Goal: Task Accomplishment & Management: Use online tool/utility

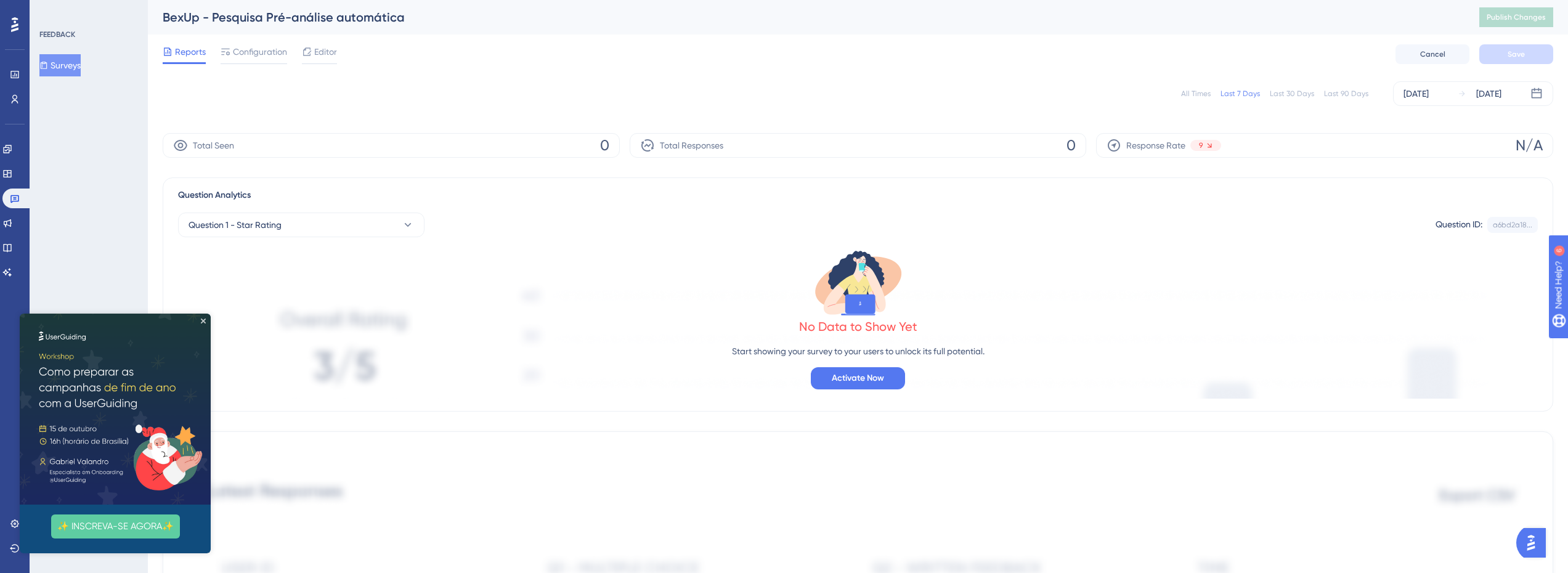
click at [465, 115] on div "All Times Last 7 Days Last 30 Days Last 90 Days [DATE] [DATE] Total Seen 0 Tota…" at bounding box center [858, 554] width 1390 height 961
click at [14, 199] on icon at bounding box center [14, 199] width 8 height 8
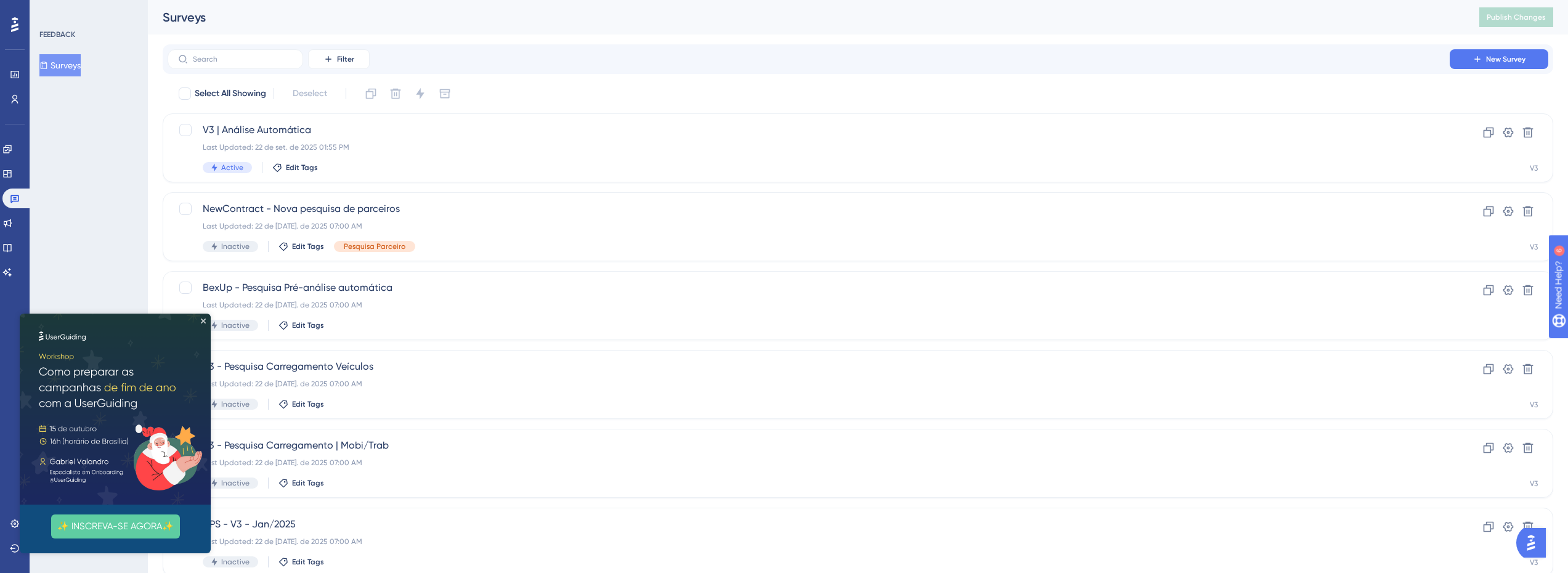
click at [201, 325] on img at bounding box center [116, 409] width 191 height 191
click at [204, 320] on icon "Close Preview" at bounding box center [203, 321] width 5 height 5
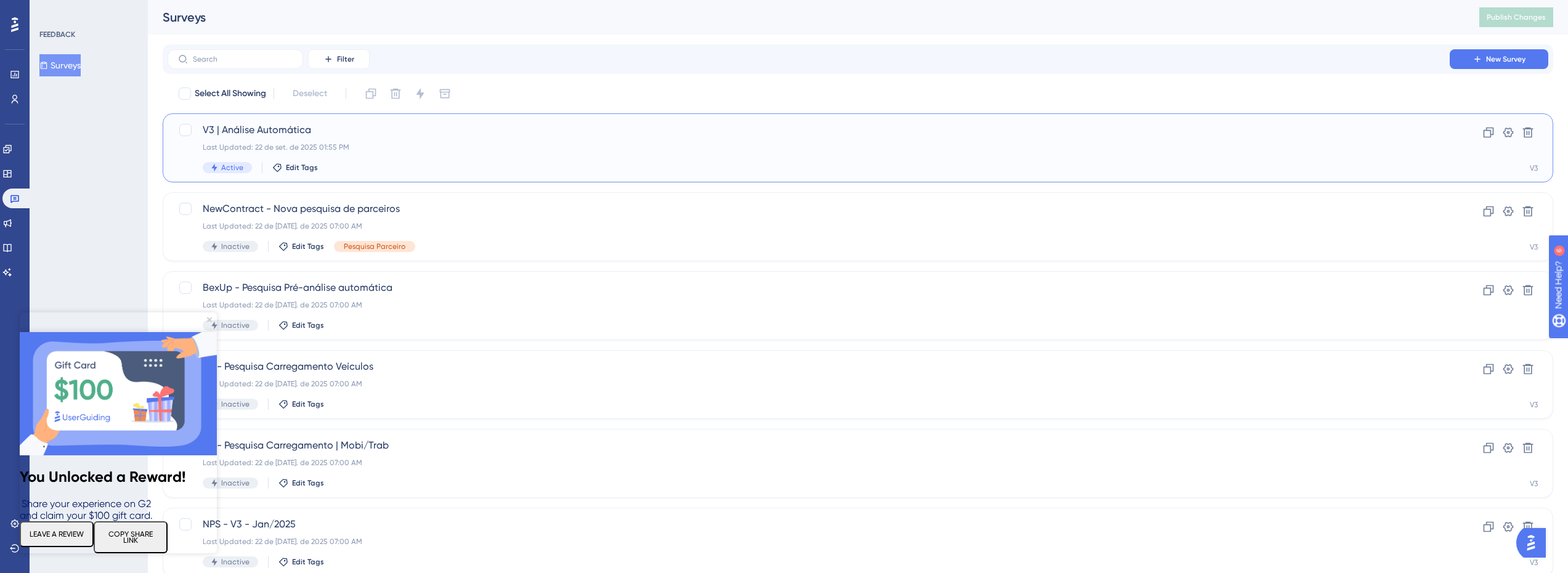
click at [402, 147] on div "Last Updated: 22 de set. de 2025 01:55 PM" at bounding box center [809, 147] width 1212 height 10
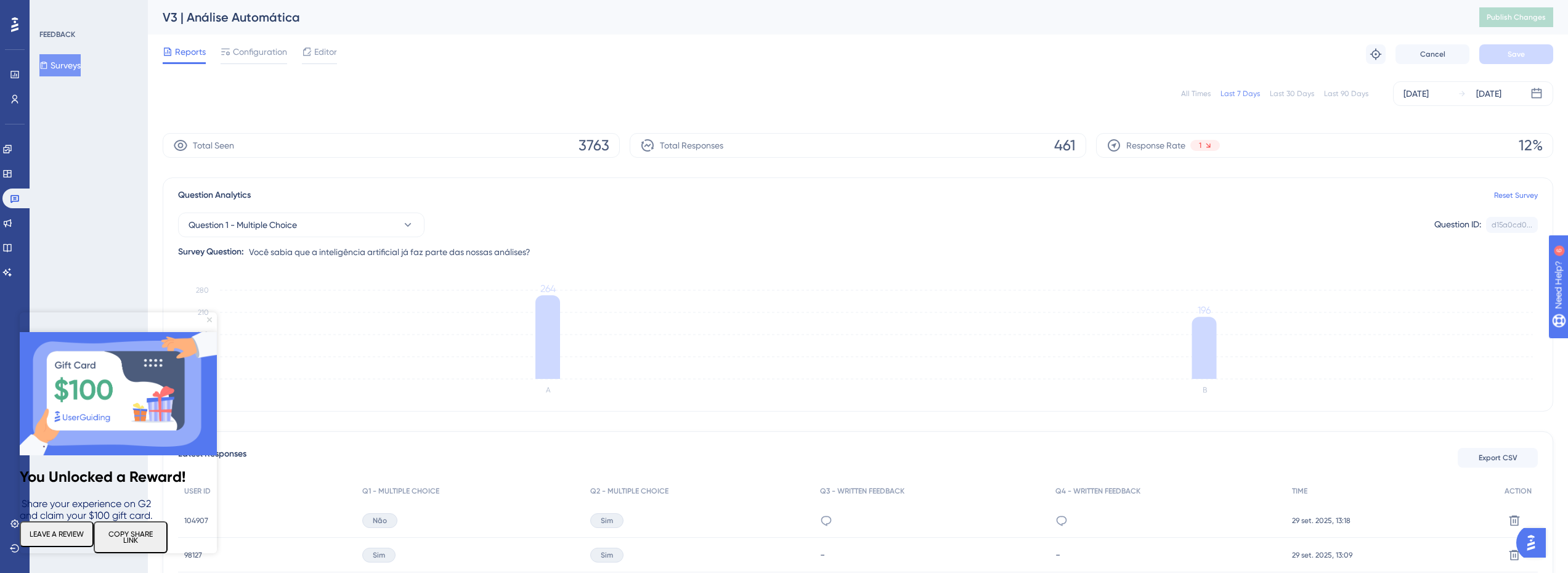
click at [209, 319] on icon "Close Preview" at bounding box center [210, 320] width 5 height 5
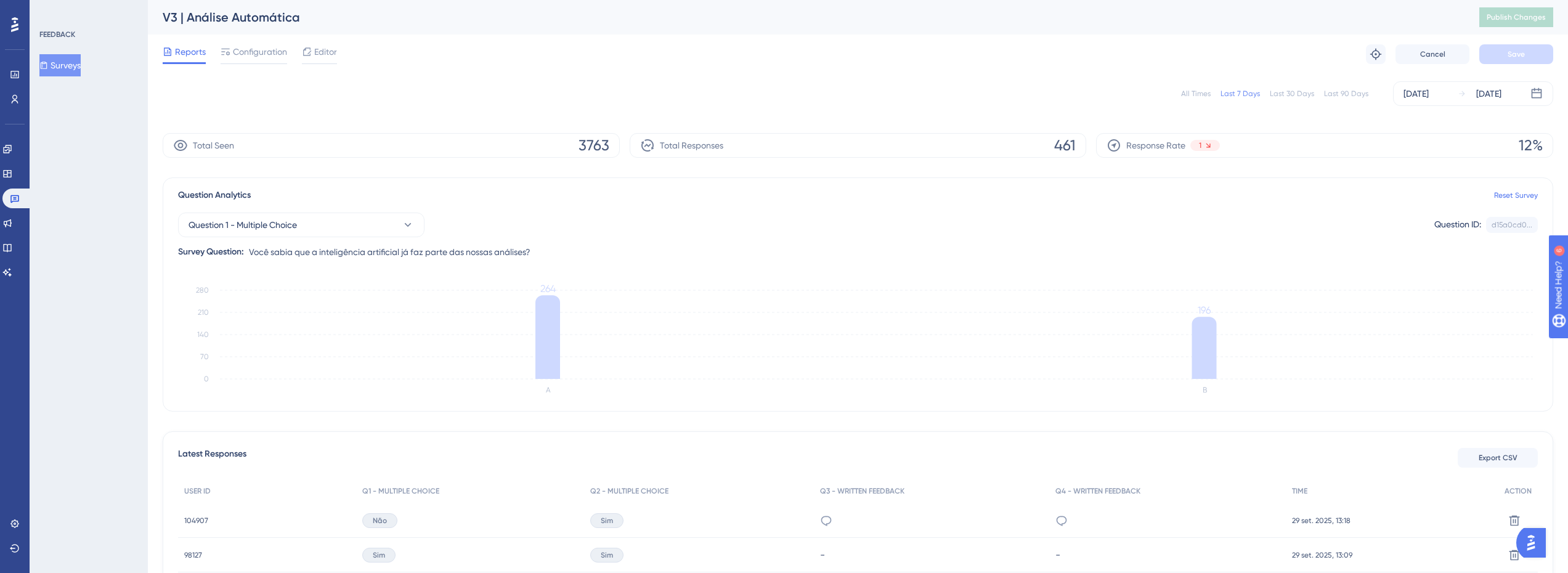
click at [1292, 91] on div "Last 30 Days" at bounding box center [1292, 93] width 45 height 10
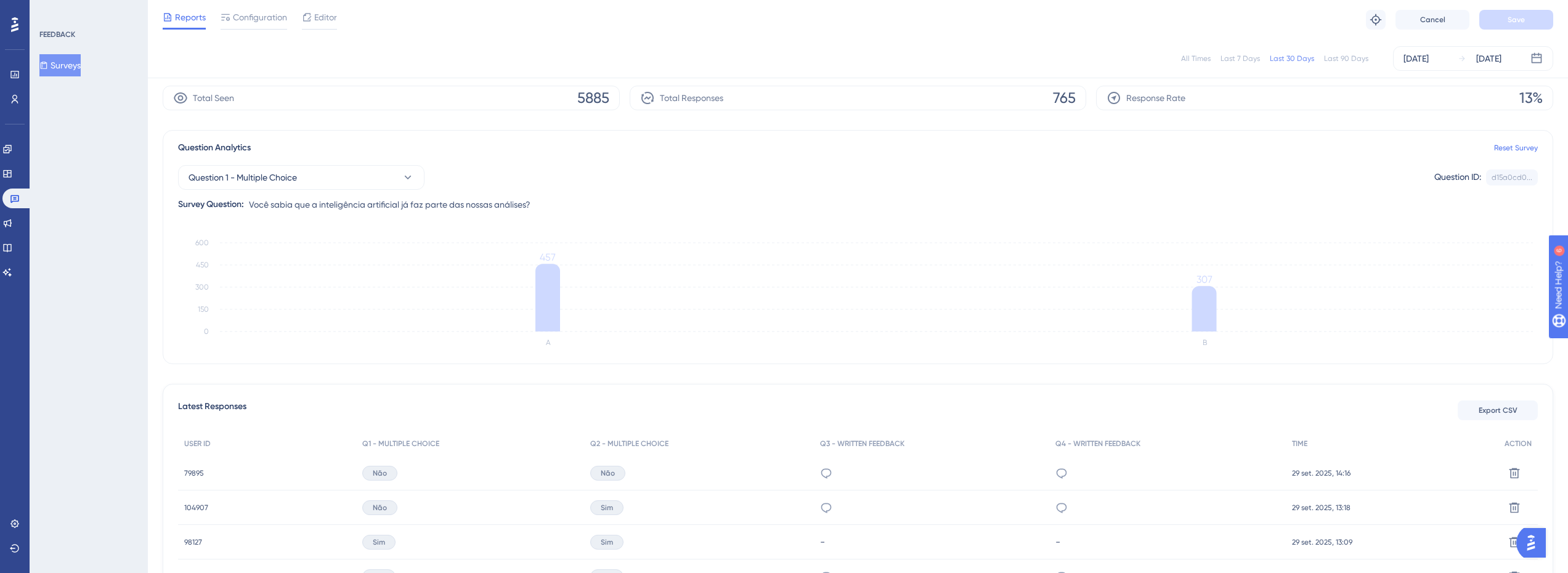
scroll to position [123, 0]
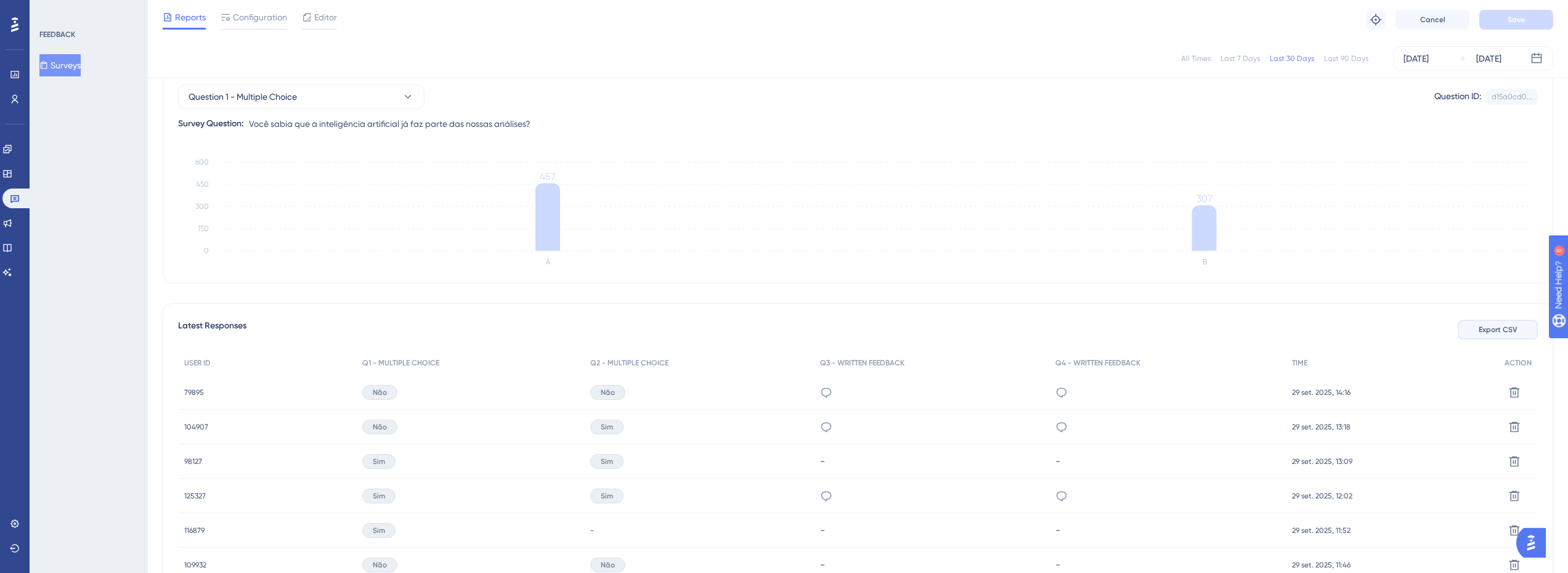
click at [1487, 327] on span "Export CSV" at bounding box center [1498, 329] width 39 height 10
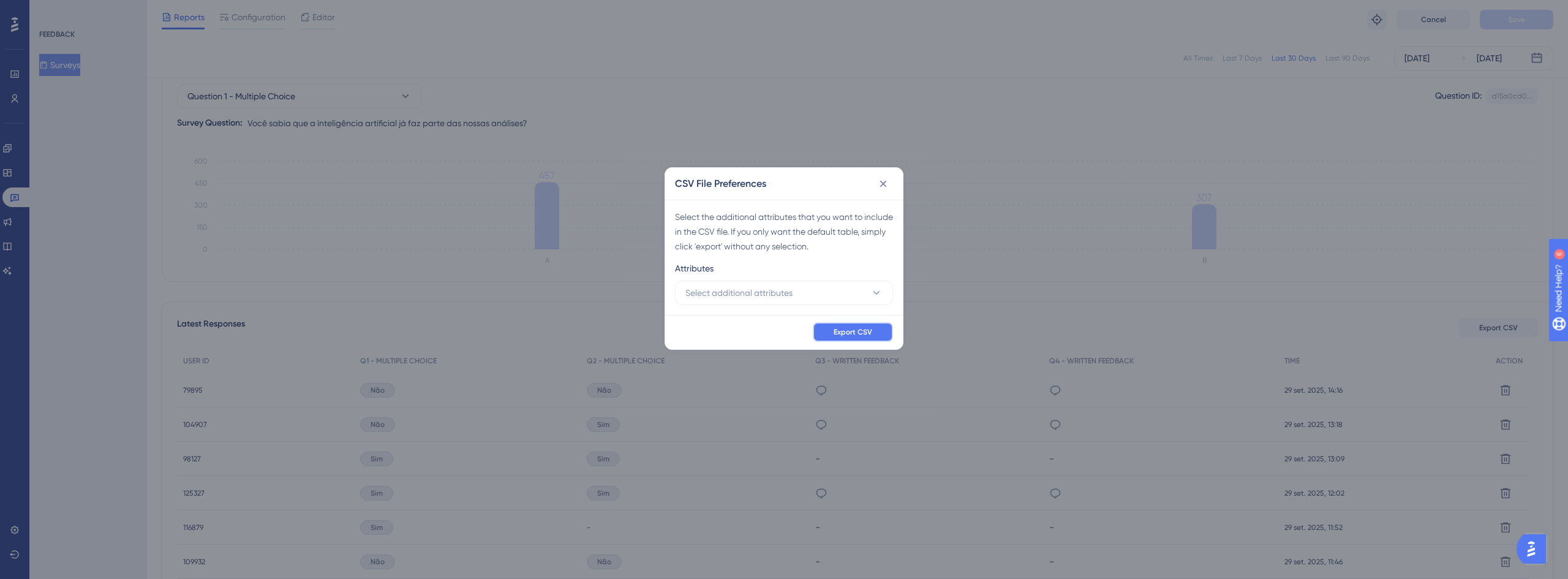
click at [841, 341] on button "Export CSV" at bounding box center [853, 332] width 80 height 20
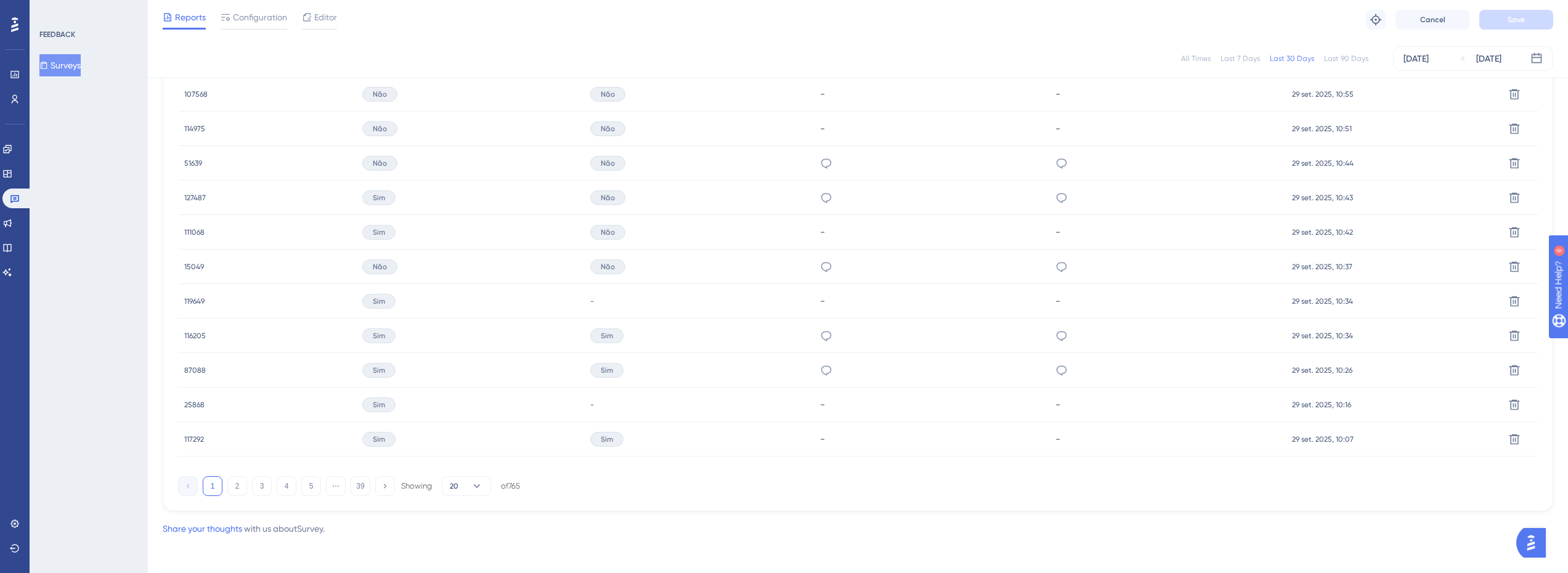
scroll to position [734, 0]
click at [1062, 329] on icon at bounding box center [1062, 333] width 10 height 10
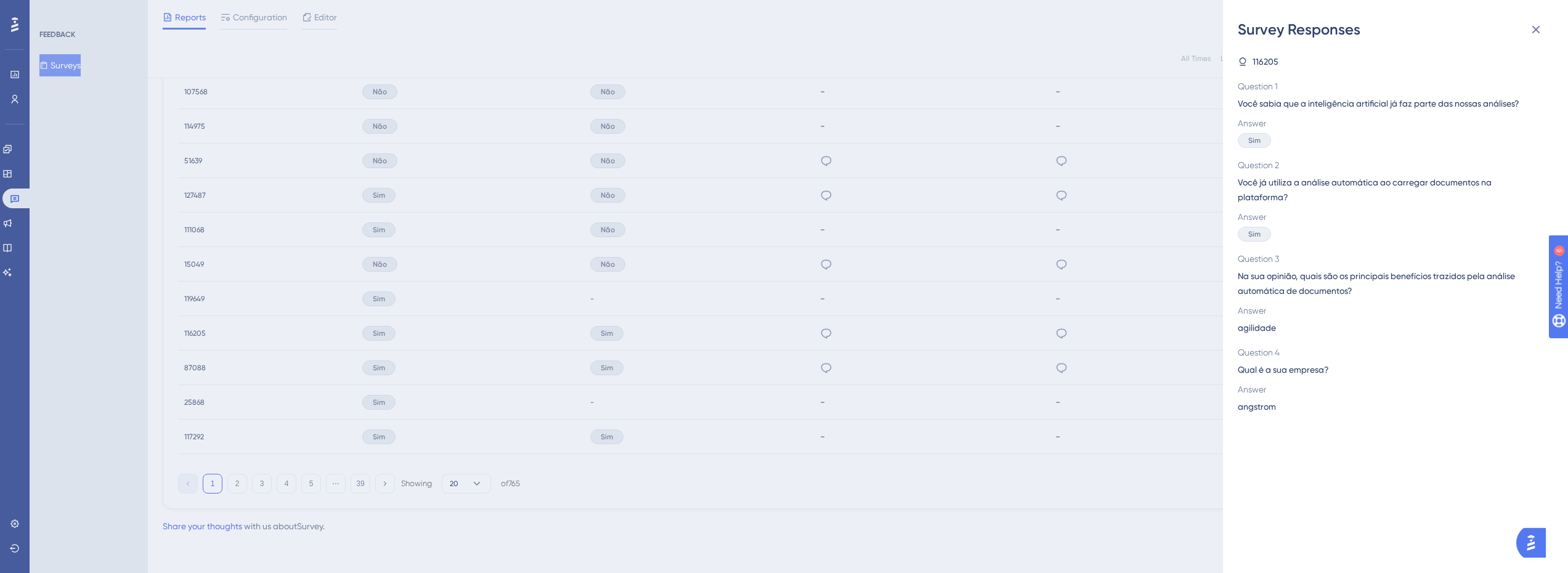
click at [1172, 260] on div "Survey Responses 116205 Question 1 Você [PERSON_NAME] que a inteligência artifi…" at bounding box center [784, 286] width 1568 height 573
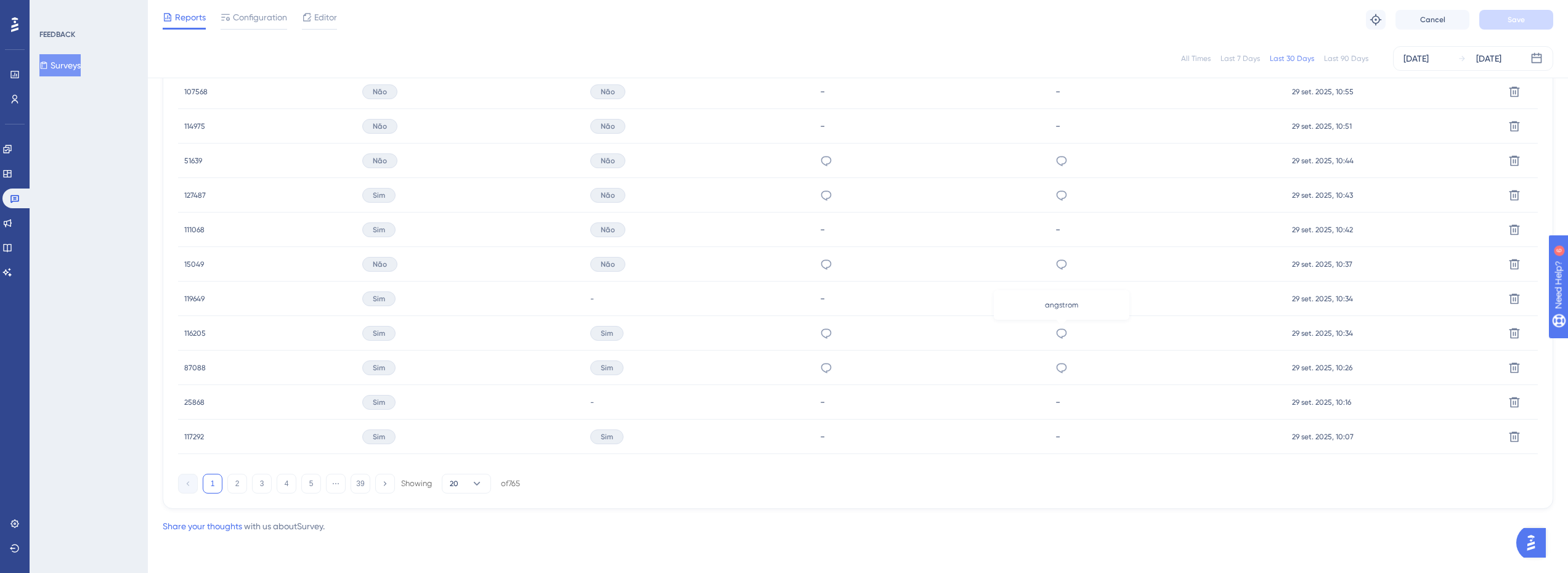
click at [1064, 333] on icon at bounding box center [1061, 333] width 12 height 12
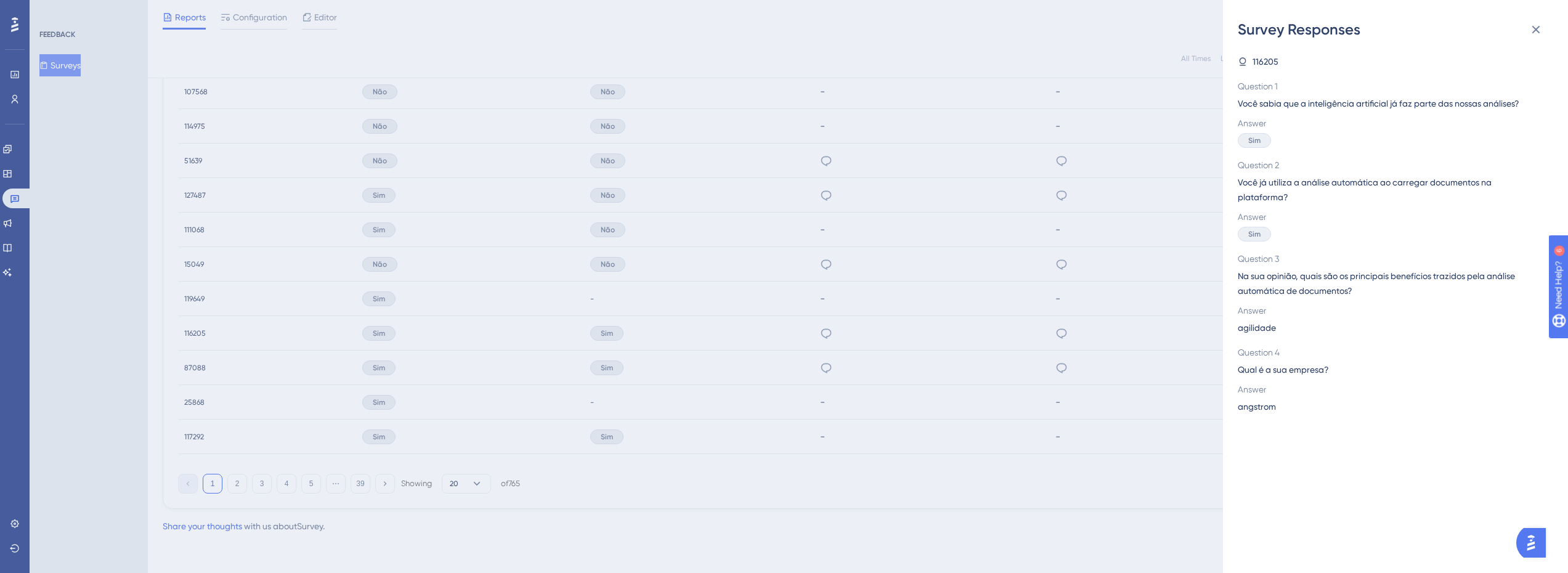
click at [995, 389] on div "Survey Responses 116205 Question 1 Você [PERSON_NAME] que a inteligência artifi…" at bounding box center [784, 286] width 1568 height 573
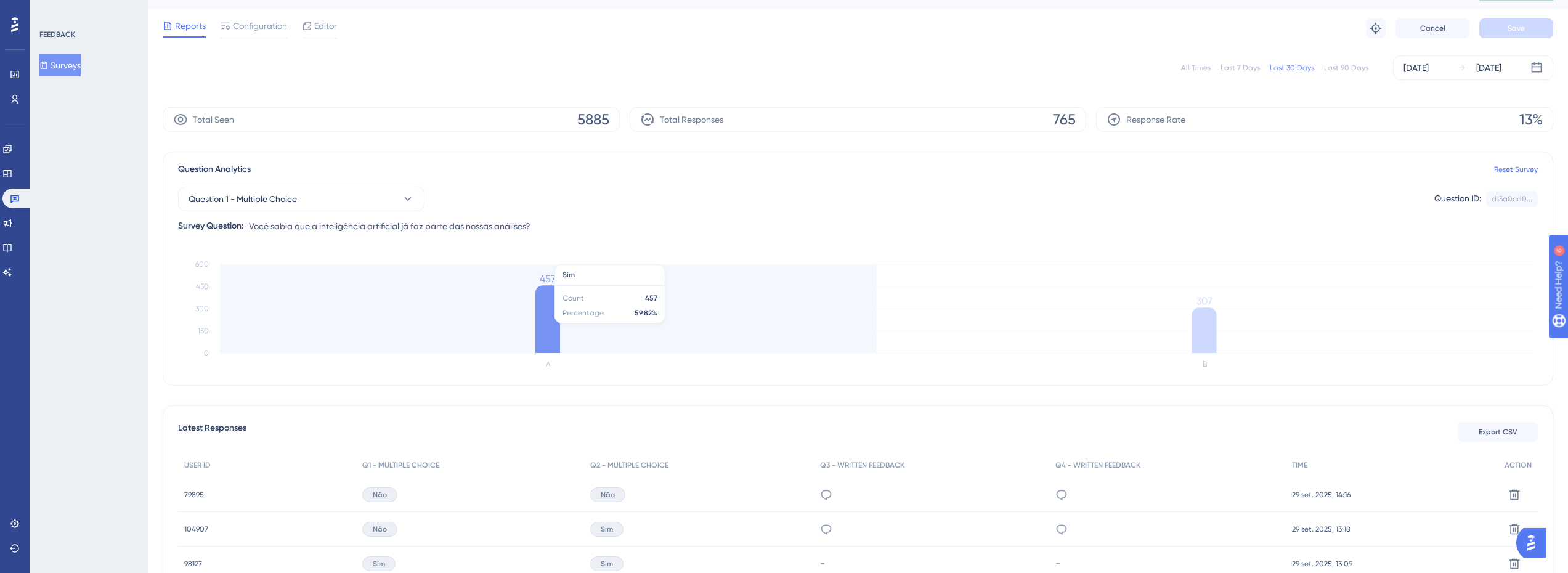
scroll to position [0, 0]
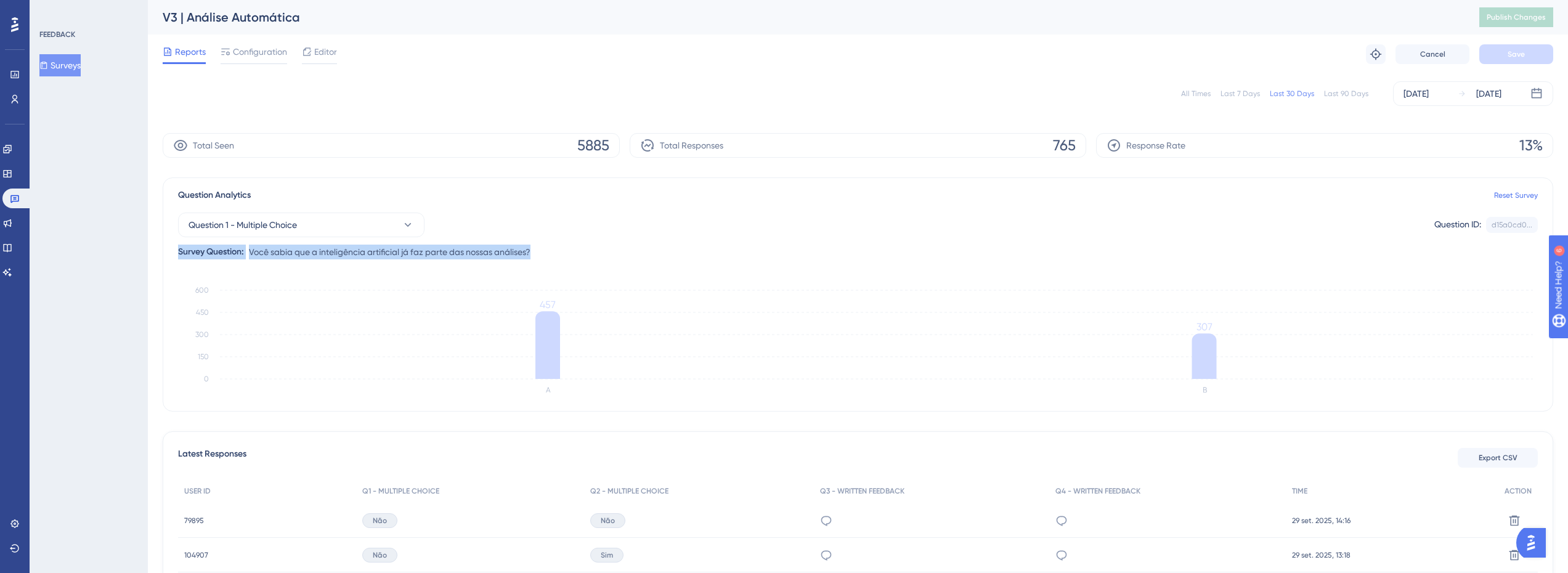
drag, startPoint x: 536, startPoint y: 250, endPoint x: 172, endPoint y: 255, distance: 364.0
click at [172, 255] on div "Question Analytics Reset Survey Question 1 - Multiple Choice Question ID: d15a0…" at bounding box center [858, 294] width 1390 height 234
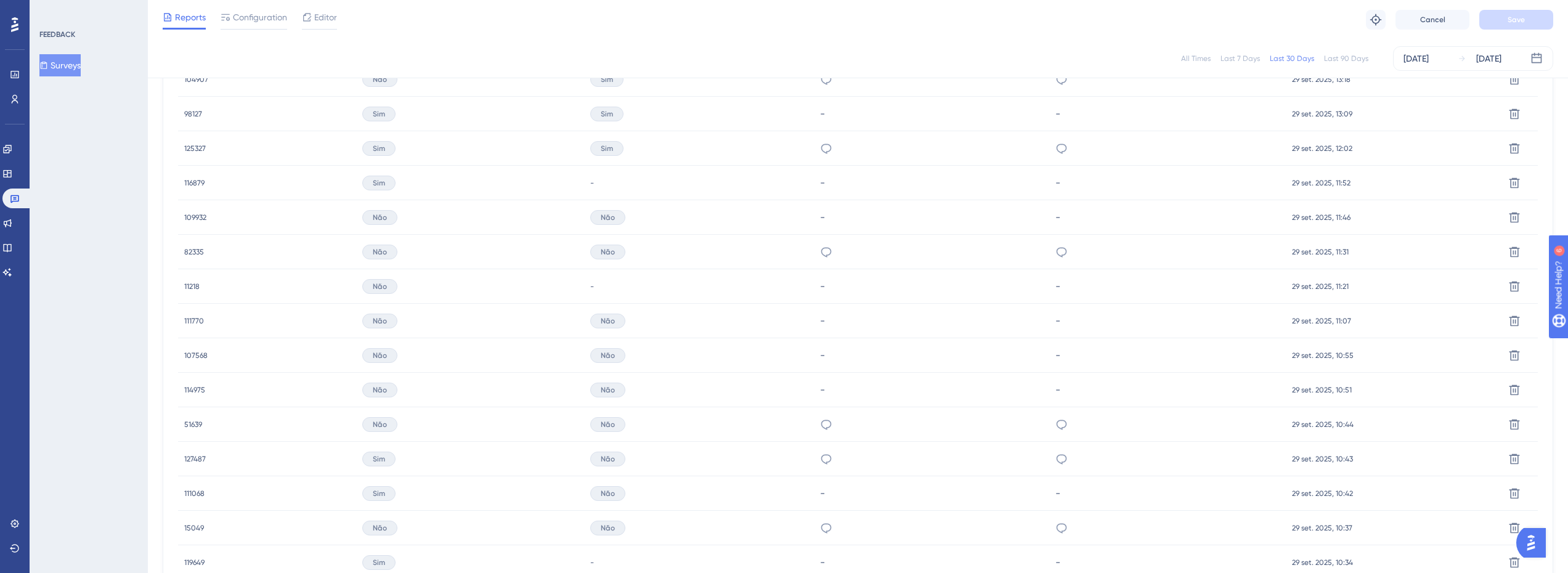
scroll to position [493, 0]
